Goal: Transaction & Acquisition: Purchase product/service

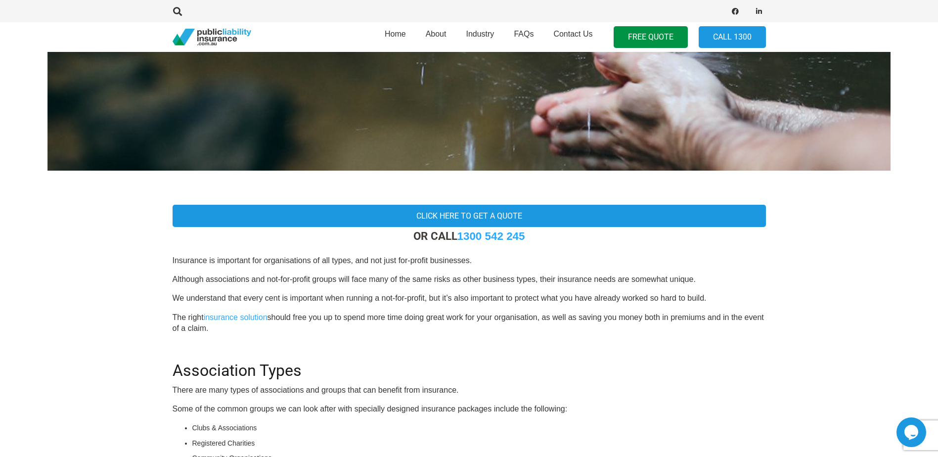
scroll to position [148, 0]
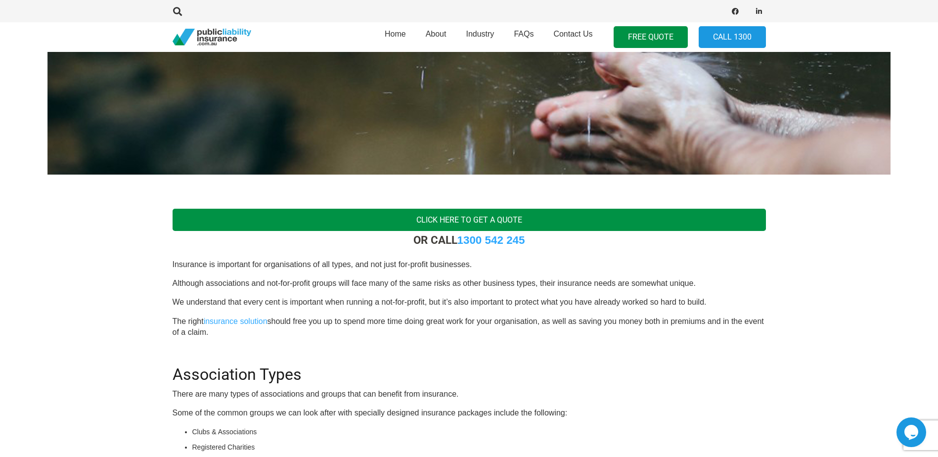
click at [479, 222] on link "Click Here To Get a Quote" at bounding box center [470, 220] width 594 height 22
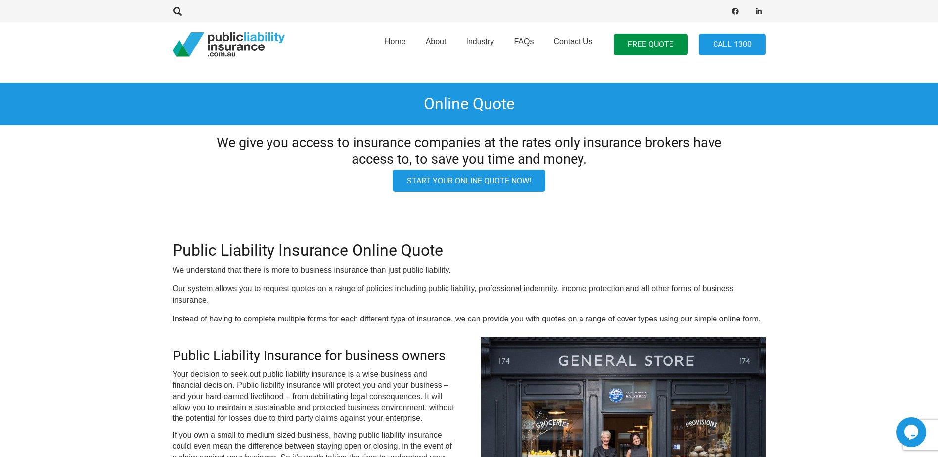
click at [457, 186] on link "Start your online quote now!" at bounding box center [469, 181] width 153 height 22
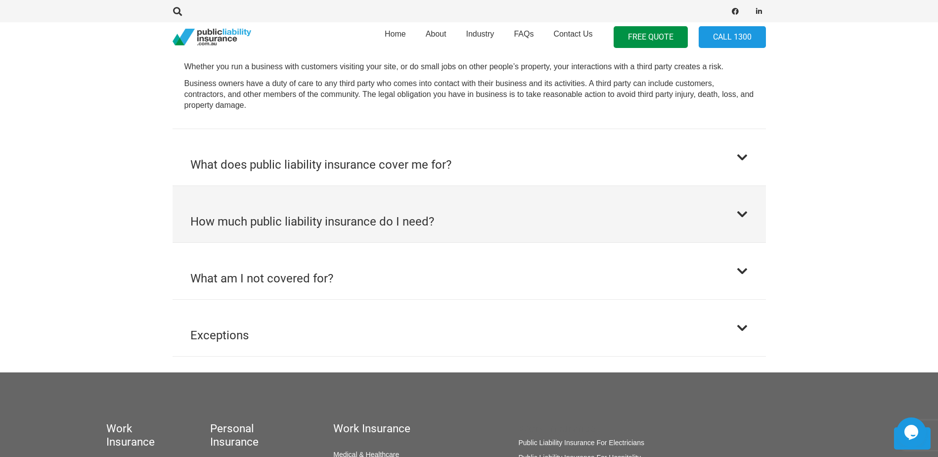
scroll to position [594, 0]
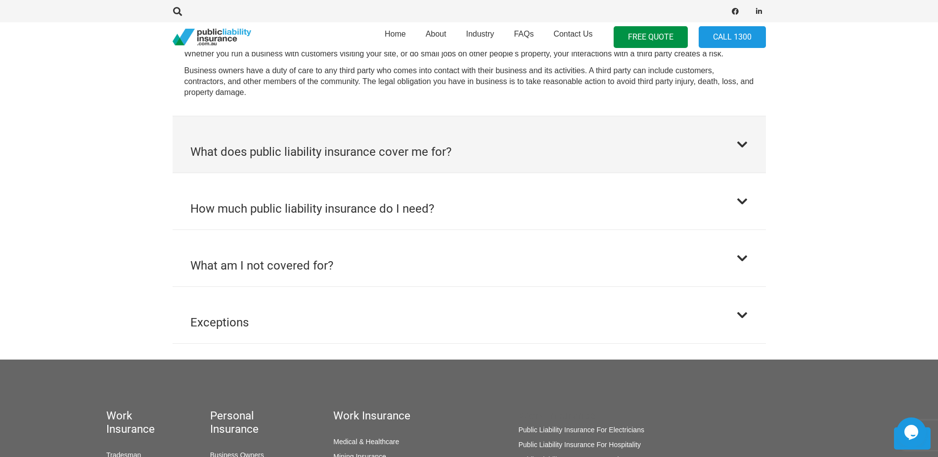
click at [743, 132] on button "What does public liability insurance cover me for?" at bounding box center [470, 144] width 594 height 56
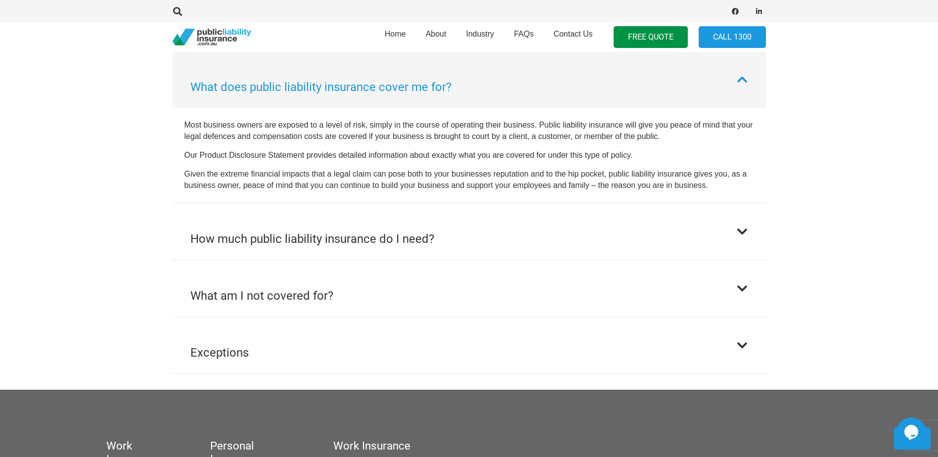
scroll to position [579, 0]
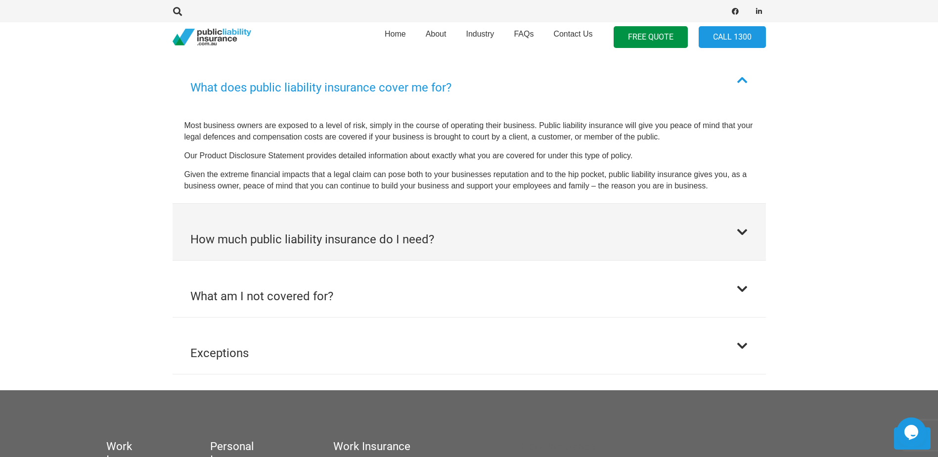
click at [720, 225] on button "How much public liability insurance do I need?" at bounding box center [470, 232] width 594 height 56
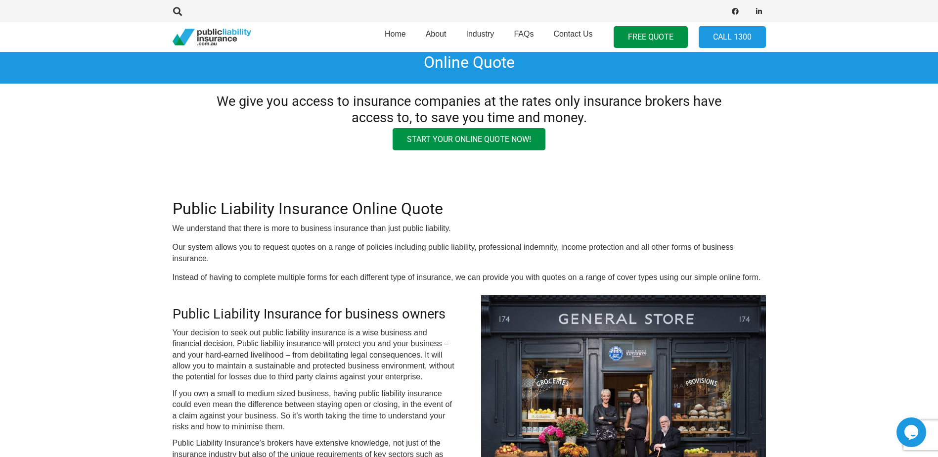
scroll to position [0, 0]
